Goal: Transaction & Acquisition: Purchase product/service

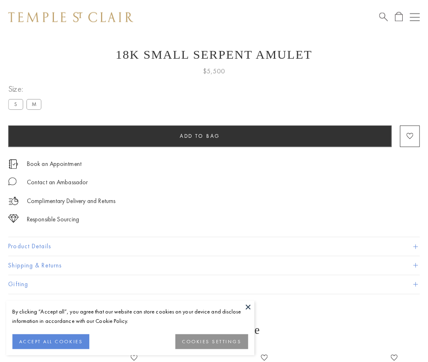
scroll to position [33, 0]
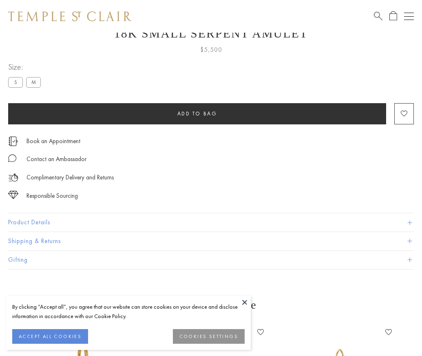
click at [197, 113] on span "Add to bag" at bounding box center [197, 113] width 40 height 7
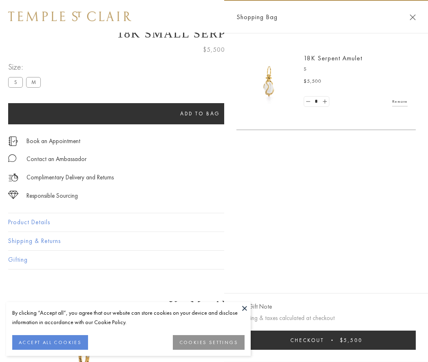
click at [332, 340] on span "submit" at bounding box center [331, 339] width 1 height 1
